Goal: Task Accomplishment & Management: Manage account settings

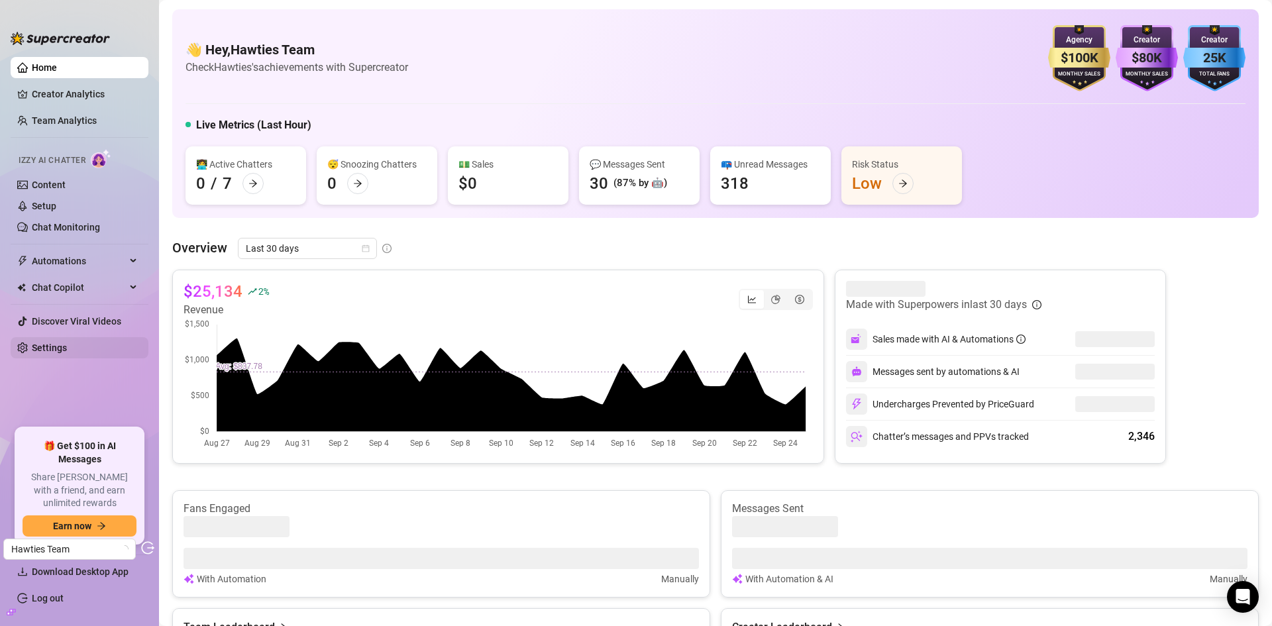
click at [67, 353] on link "Settings" at bounding box center [49, 348] width 35 height 11
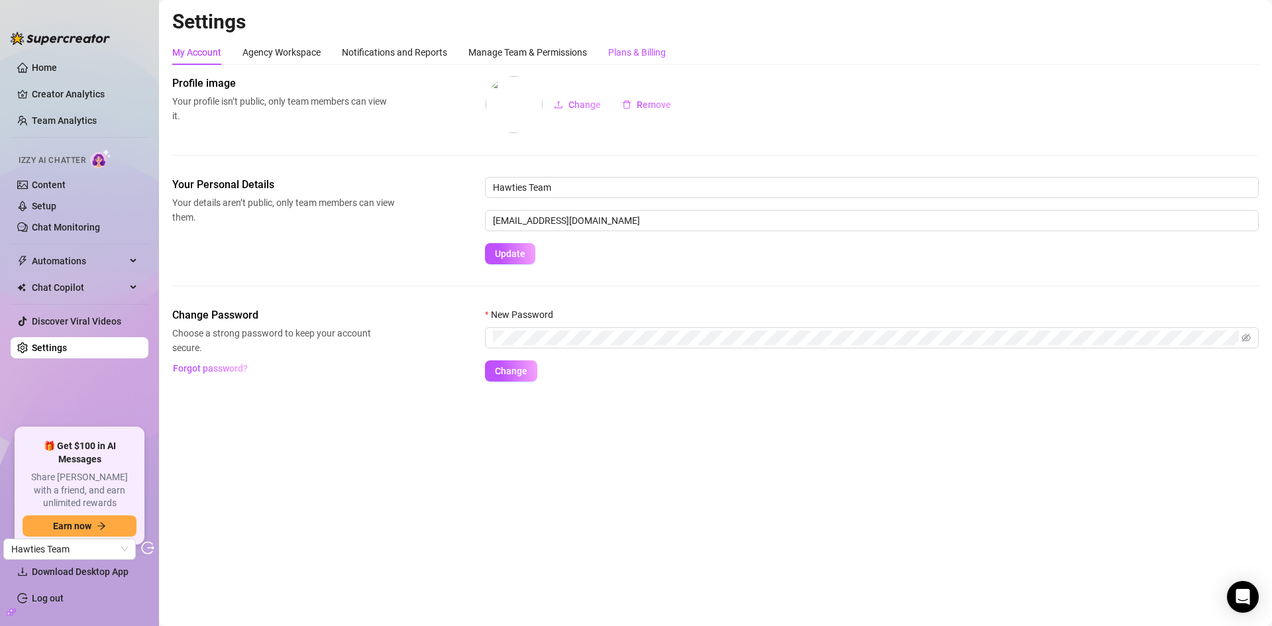
click at [648, 45] on div "Plans & Billing" at bounding box center [637, 52] width 58 height 15
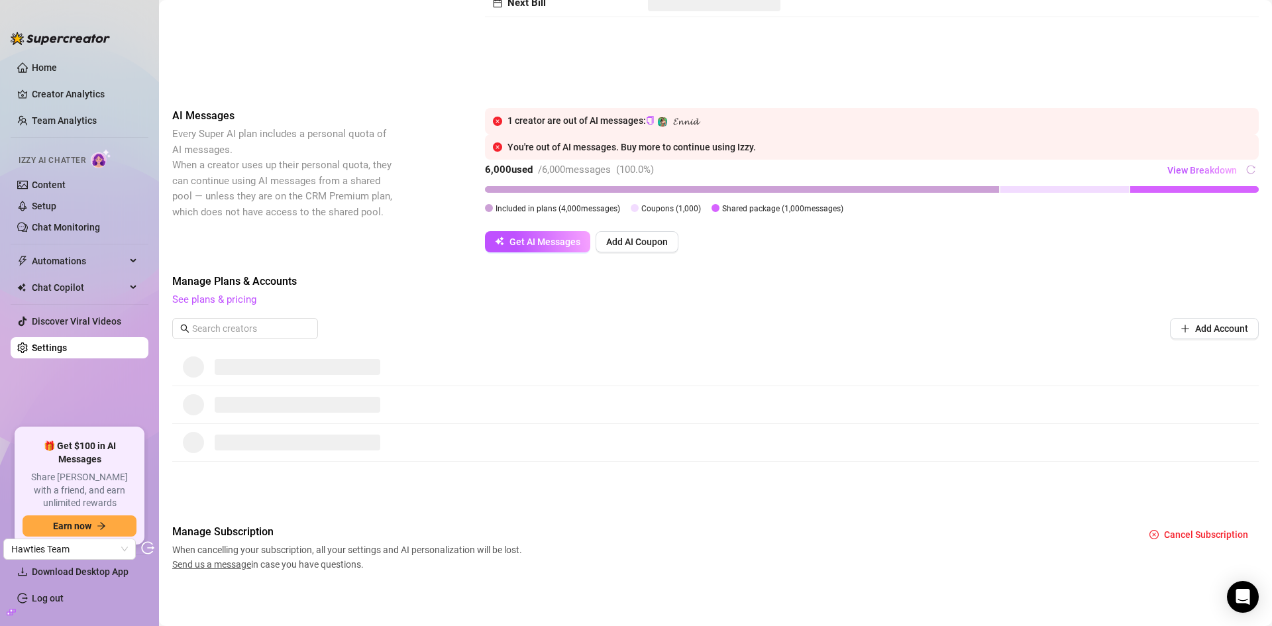
scroll to position [141, 0]
click at [1205, 164] on span "View Breakdown" at bounding box center [1202, 169] width 70 height 11
click at [1111, 73] on div "Billing Overview Creator Plans AI Message Package Next Bill" at bounding box center [715, 9] width 1087 height 151
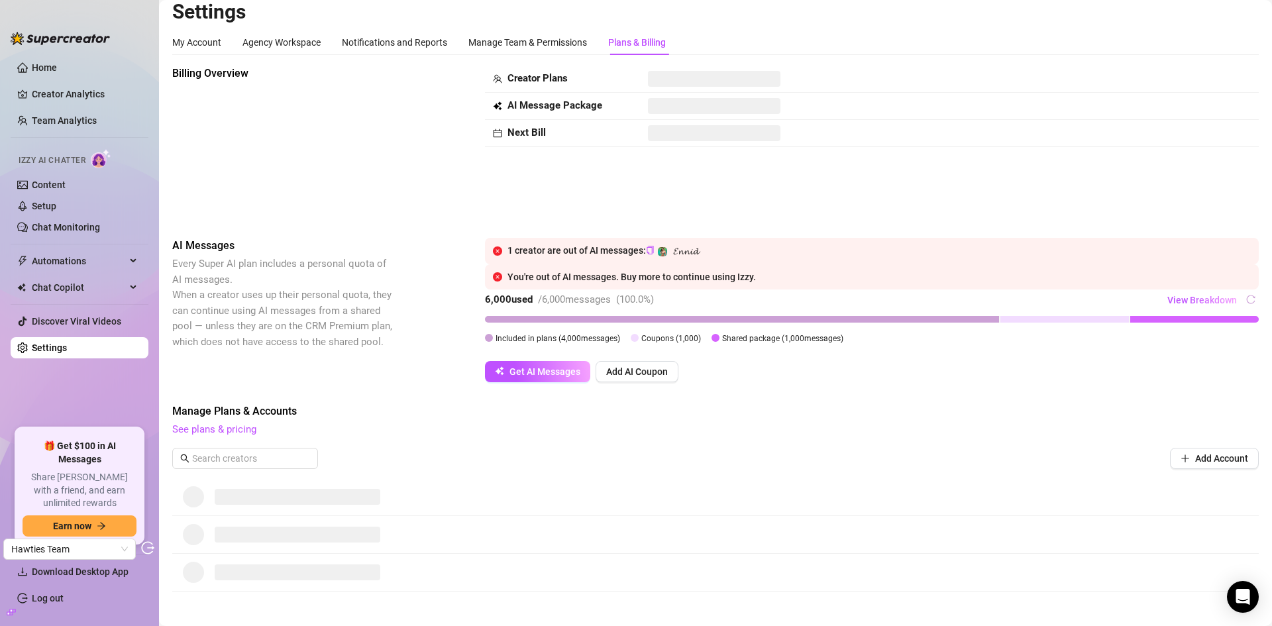
scroll to position [0, 0]
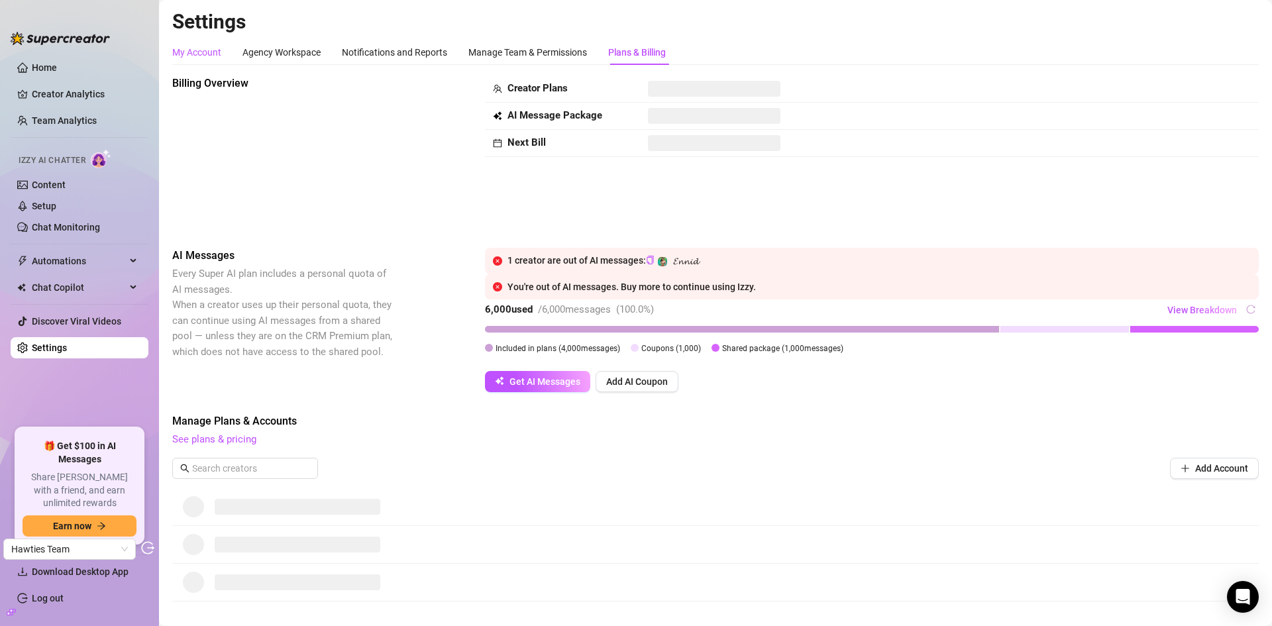
click at [202, 50] on div "My Account" at bounding box center [196, 52] width 49 height 15
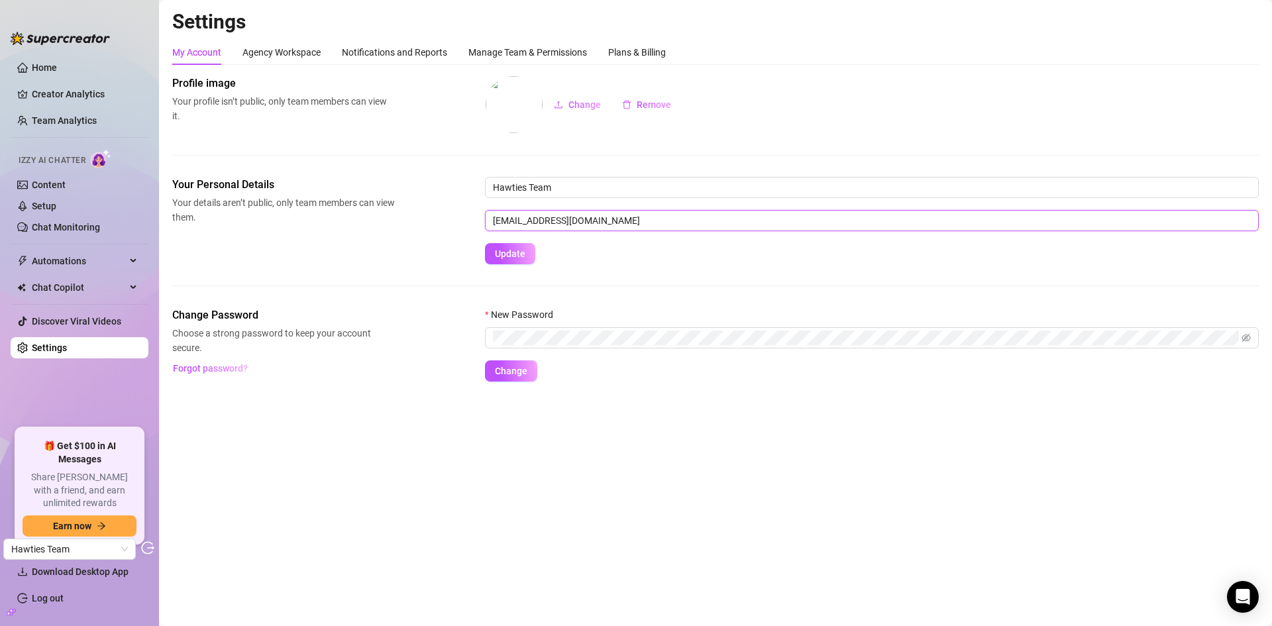
drag, startPoint x: 617, startPoint y: 219, endPoint x: 447, endPoint y: 195, distance: 171.2
click at [447, 195] on div "Your Personal Details Your details aren’t public, only team members can view th…" at bounding box center [715, 220] width 1087 height 87
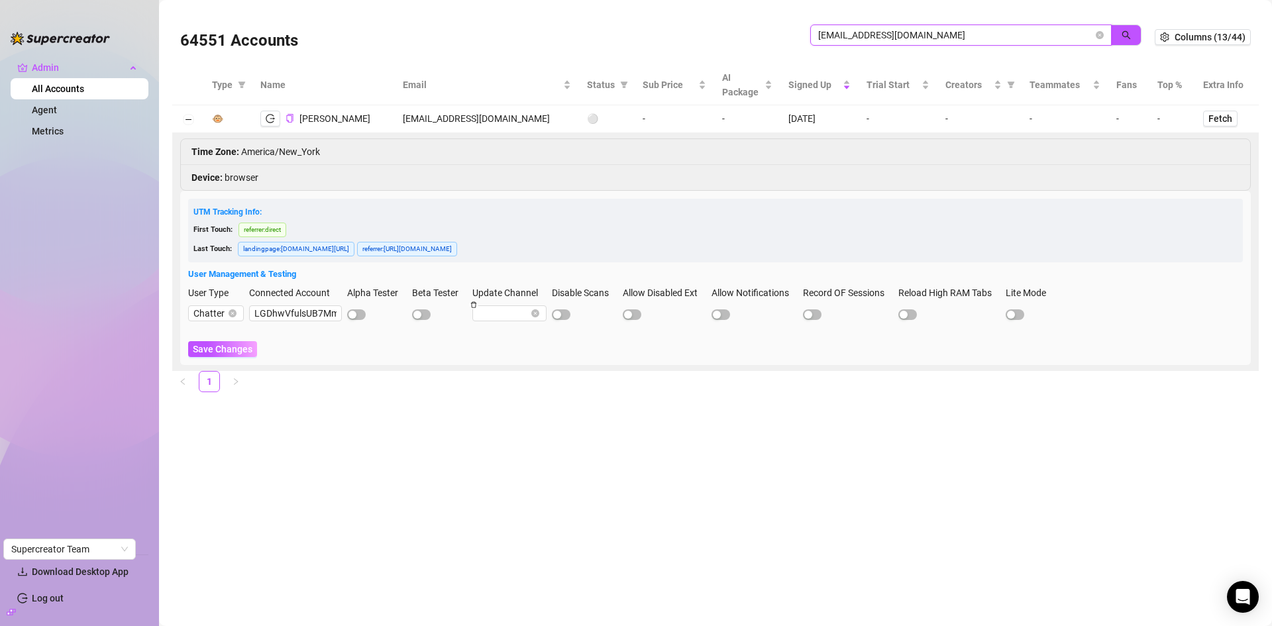
drag, startPoint x: 967, startPoint y: 32, endPoint x: 779, endPoint y: 30, distance: 188.8
click at [779, 30] on div "64551 Accounts [EMAIL_ADDRESS][DOMAIN_NAME]" at bounding box center [667, 37] width 975 height 45
paste input "hawties.mngt"
click at [1126, 36] on icon "search" at bounding box center [1126, 35] width 9 height 9
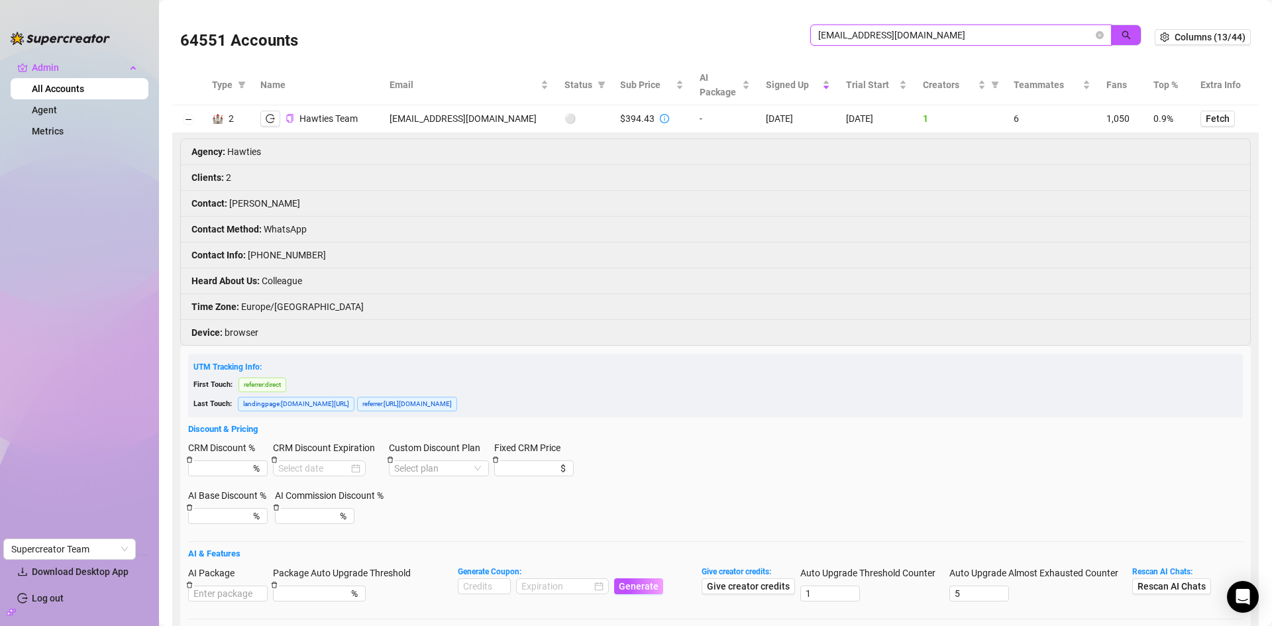
type input "[EMAIL_ADDRESS][DOMAIN_NAME]"
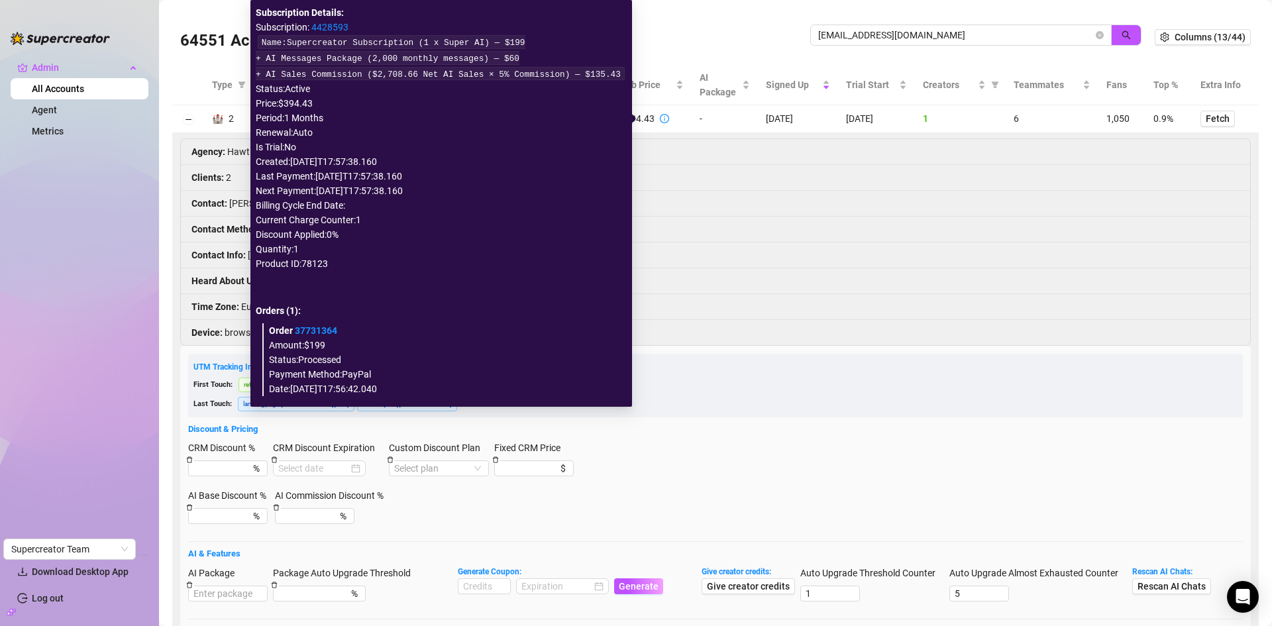
click at [660, 117] on icon "info-circle" at bounding box center [664, 118] width 9 height 9
click at [349, 22] on link "4428593" at bounding box center [329, 27] width 37 height 11
